Goal: Task Accomplishment & Management: Manage account settings

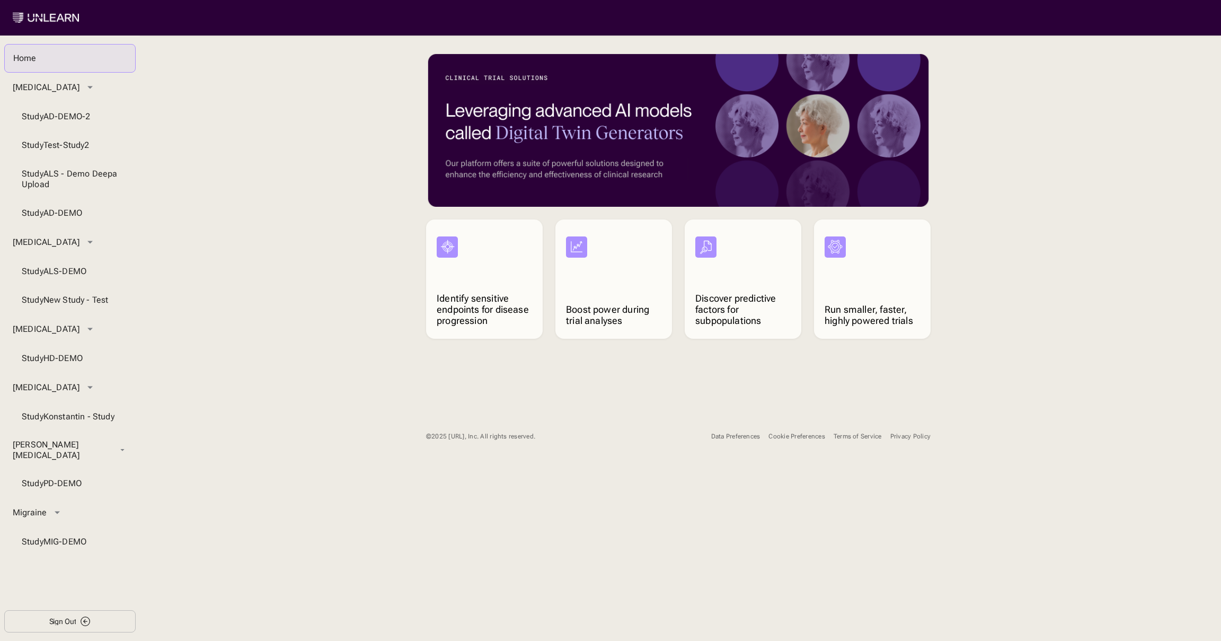
click at [812, 445] on button "Cookie Preferences" at bounding box center [797, 436] width 56 height 19
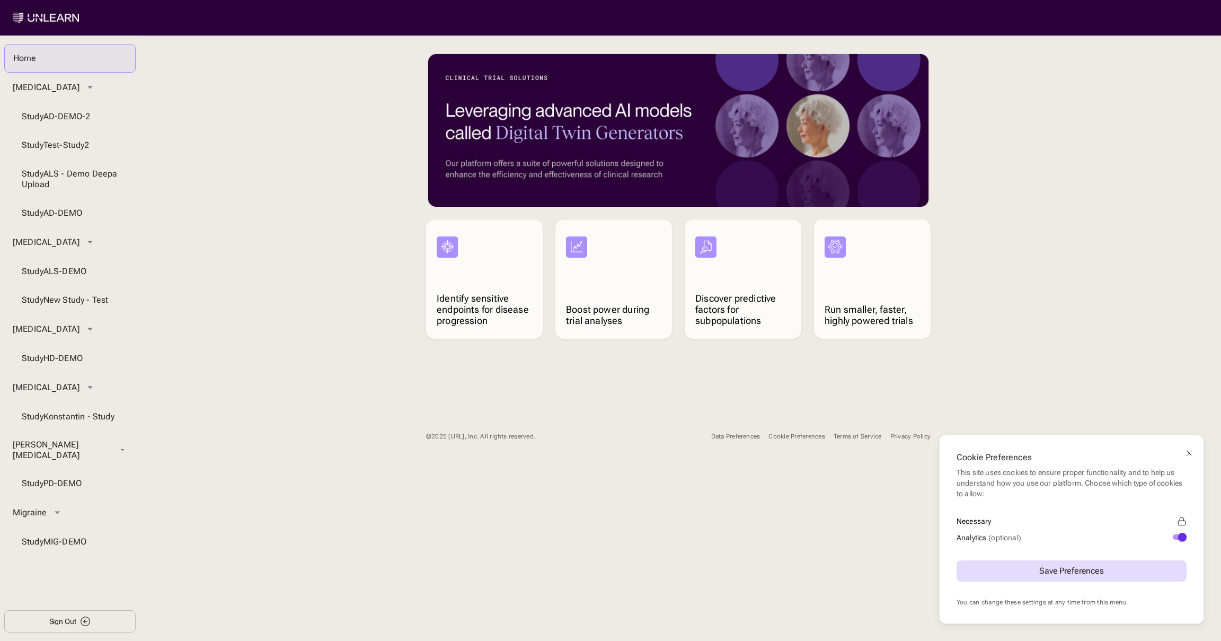
click at [809, 439] on div "Cookie Preferences This site uses cookies to ensure proper functionality and to…" at bounding box center [610, 320] width 1221 height 641
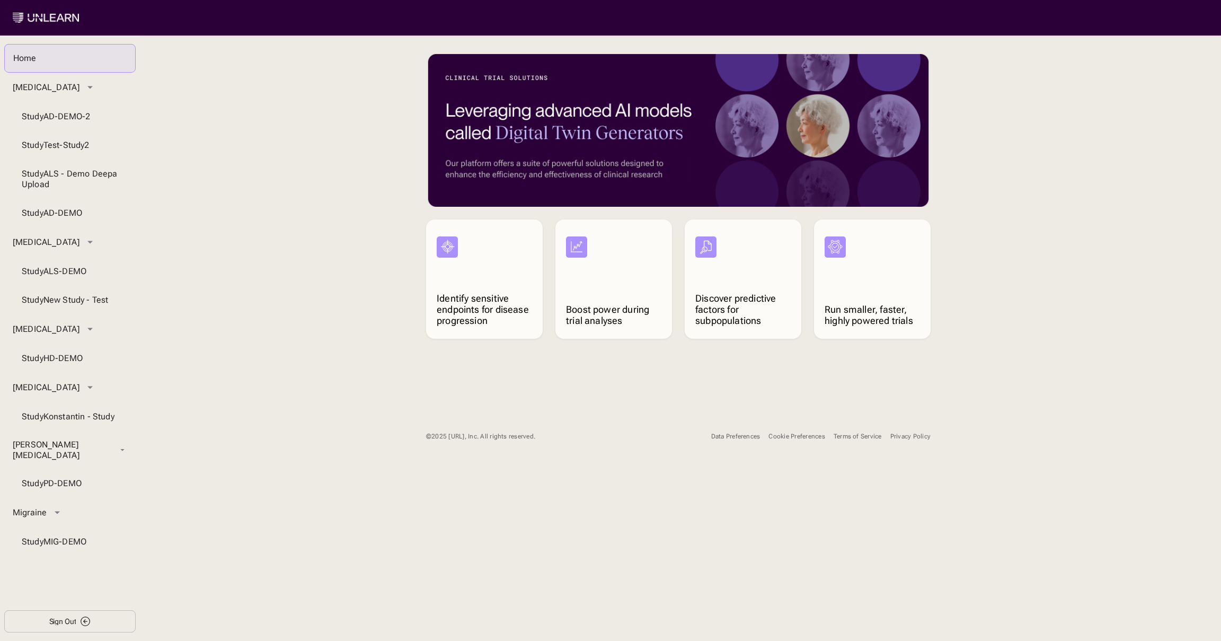
click at [809, 436] on div "Cookie Preferences" at bounding box center [797, 437] width 56 height 8
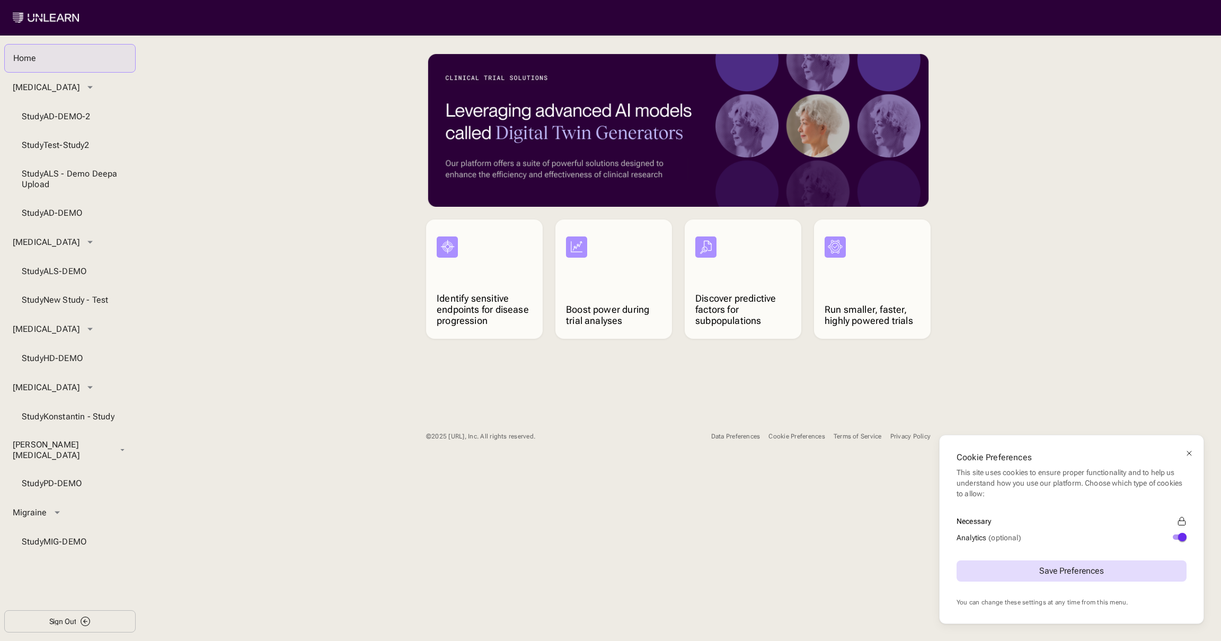
click at [1177, 538] on button "Analytics (optional)" at bounding box center [1180, 536] width 14 height 5
click at [1081, 566] on button "Save Preferences" at bounding box center [1072, 570] width 230 height 21
